Goal: Find specific page/section: Find specific page/section

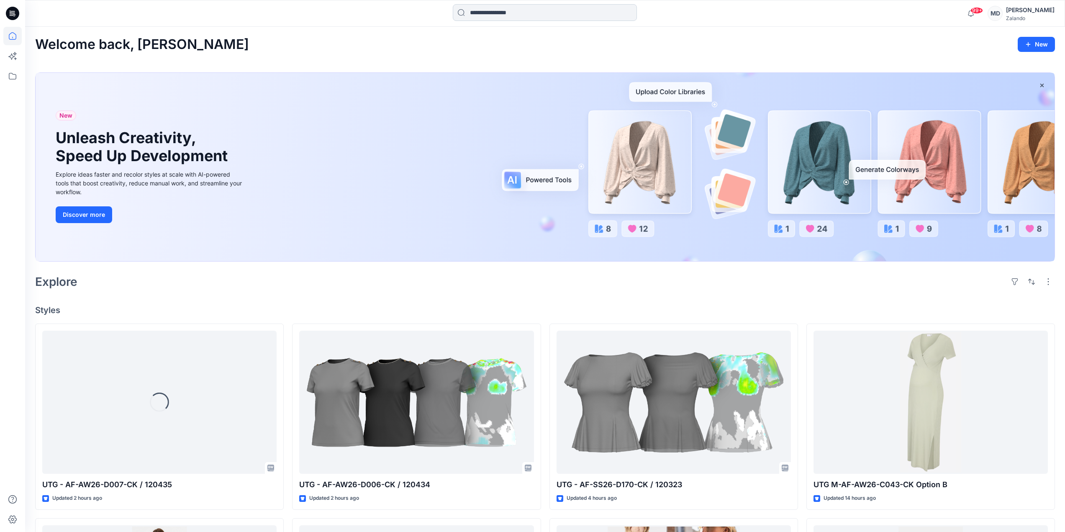
click at [484, 14] on input at bounding box center [545, 12] width 184 height 17
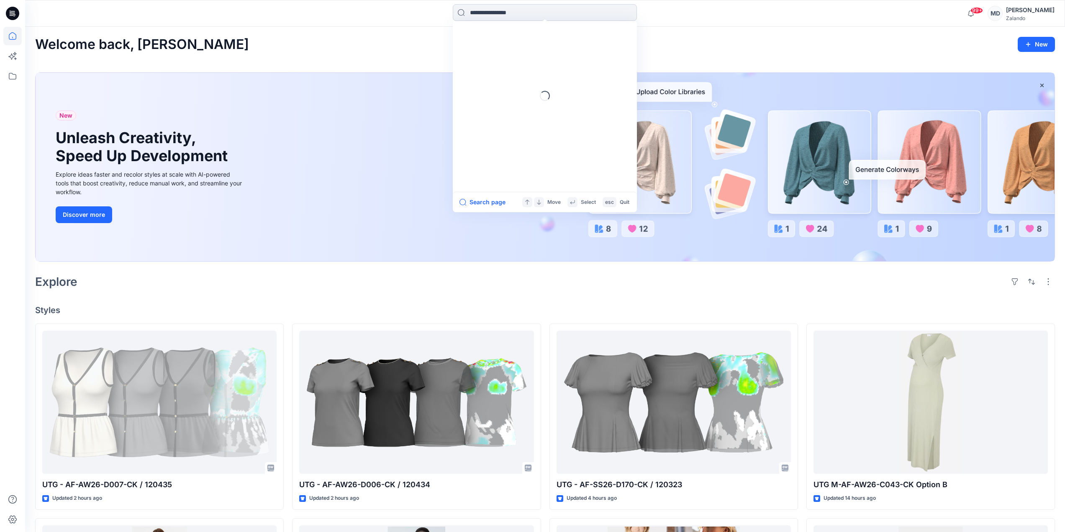
paste input "**********"
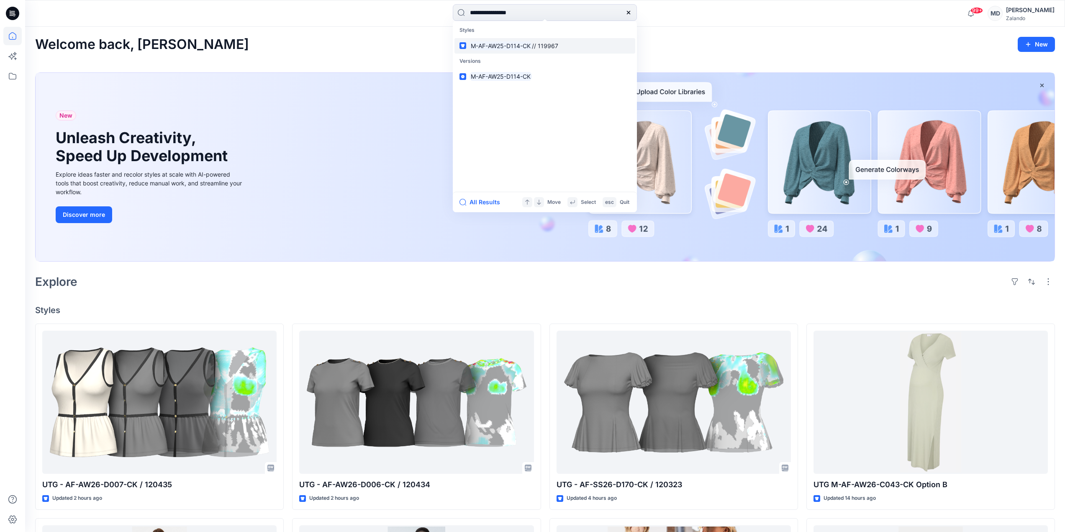
type input "**********"
click at [544, 49] on span "// 119967" at bounding box center [545, 45] width 26 height 7
